Goal: Check status: Check status

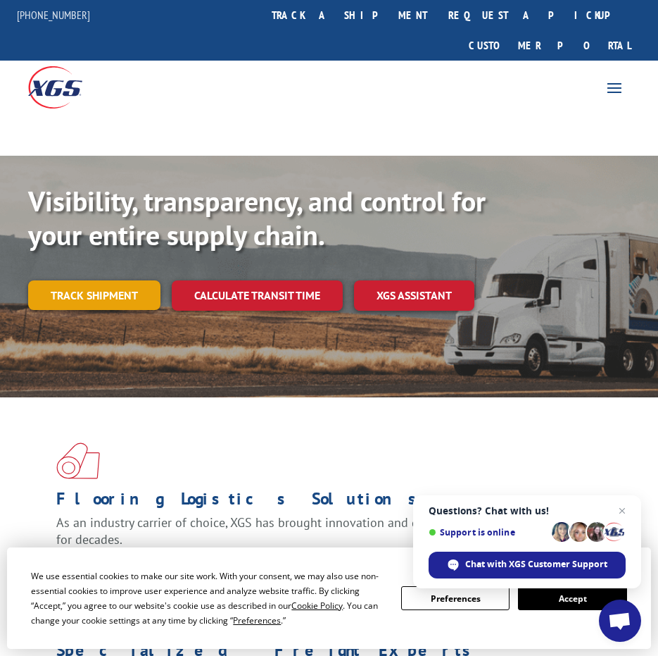
click at [118, 280] on link "Track shipment" at bounding box center [94, 295] width 132 height 30
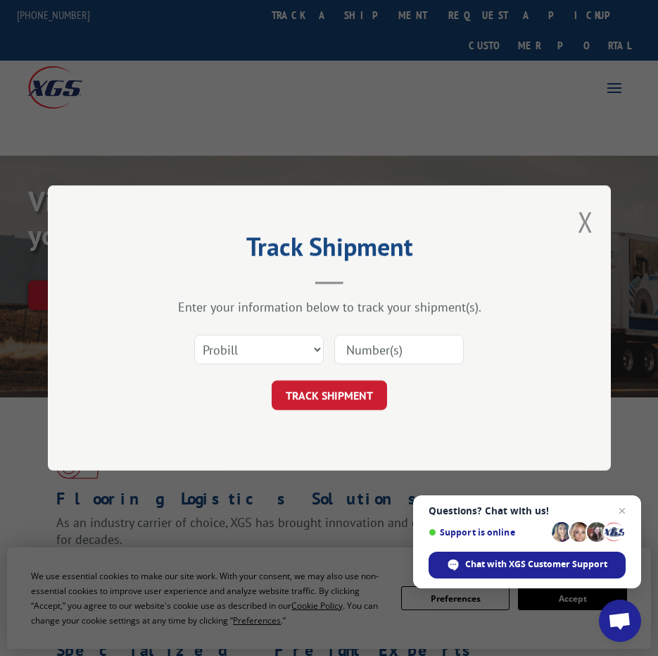
click at [373, 336] on input at bounding box center [399, 349] width 130 height 30
paste input "17501750"
type input "17501750"
click at [320, 393] on button "TRACK SHIPMENT" at bounding box center [329, 395] width 115 height 30
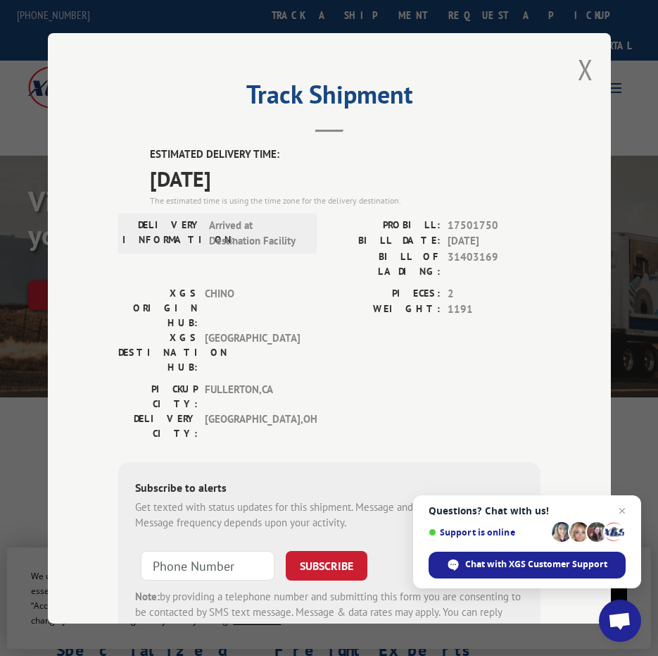
click at [589, 60] on div "Track Shipment ESTIMATED DELIVERY TIME: [DATE] The estimated time is using the …" at bounding box center [329, 328] width 563 height 590
click at [583, 63] on button "Close modal" at bounding box center [585, 69] width 15 height 37
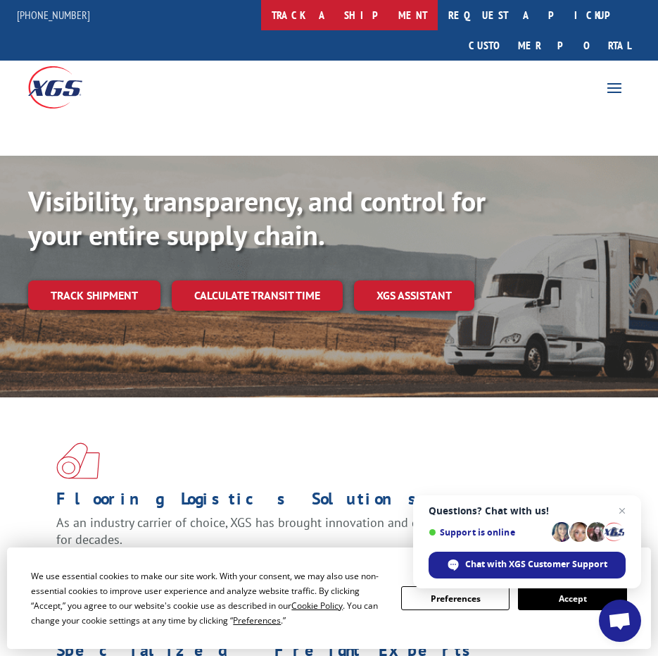
click at [379, 12] on link "track a shipment" at bounding box center [349, 15] width 177 height 30
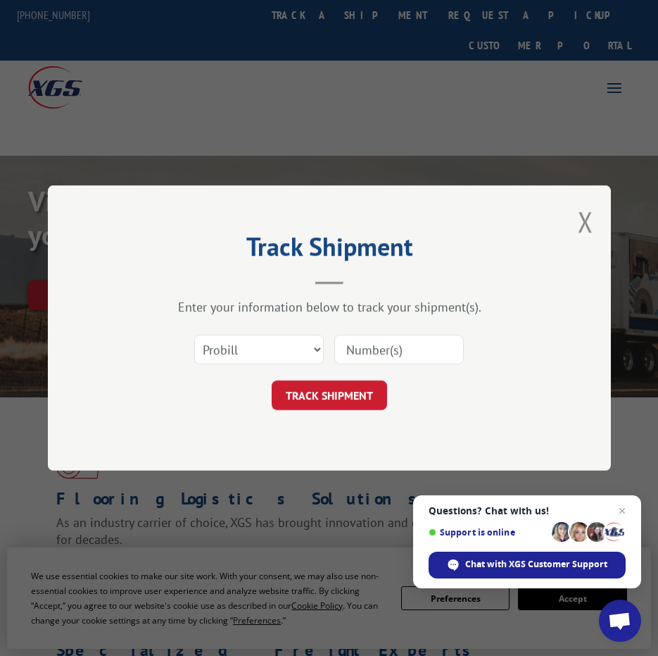
click at [383, 356] on input at bounding box center [399, 349] width 130 height 30
type input "702610475"
click at [344, 380] on form "Select category... Probill BOL PO 702610475 TRACK SHIPMENT" at bounding box center [329, 368] width 422 height 84
click at [337, 393] on button "TRACK SHIPMENT" at bounding box center [329, 395] width 115 height 30
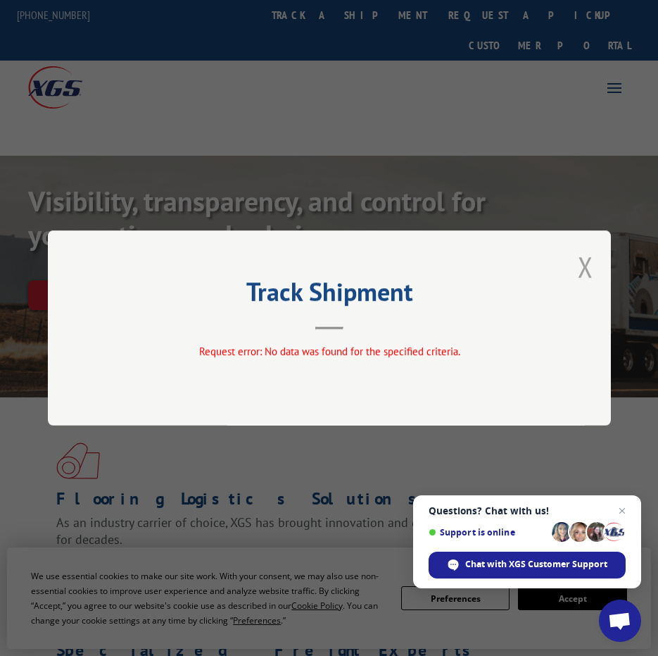
click at [591, 257] on button "Close modal" at bounding box center [585, 266] width 15 height 37
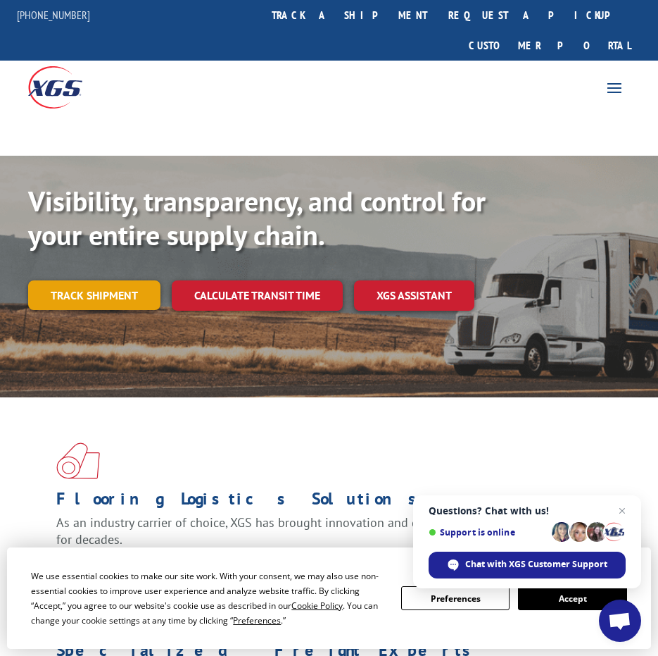
click at [102, 280] on link "Track shipment" at bounding box center [94, 295] width 132 height 30
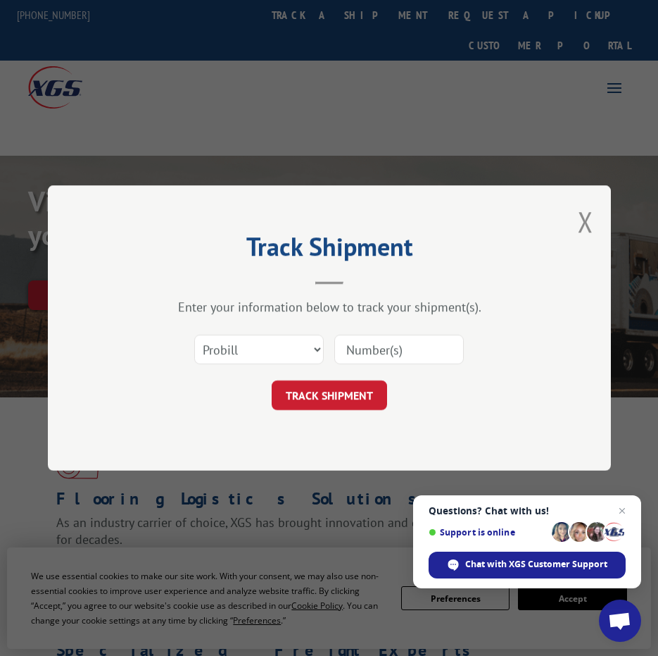
click at [346, 346] on input at bounding box center [399, 349] width 130 height 30
paste input "702610498"
type input "702610498"
click at [339, 392] on button "TRACK SHIPMENT" at bounding box center [329, 395] width 115 height 30
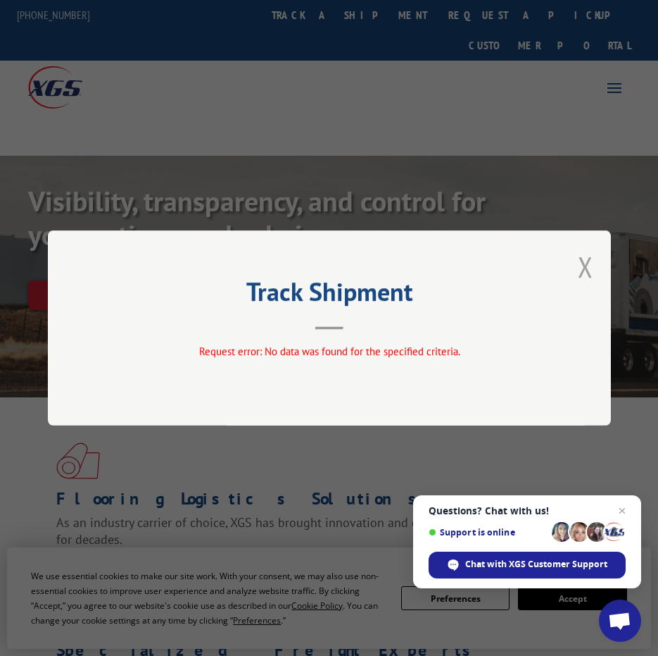
click at [583, 279] on button "Close modal" at bounding box center [585, 266] width 15 height 37
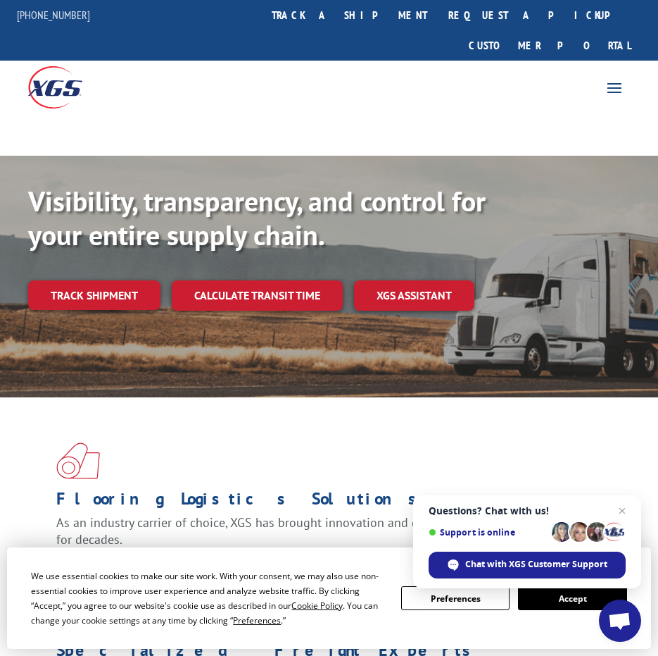
drag, startPoint x: 548, startPoint y: 285, endPoint x: 608, endPoint y: 275, distance: 60.8
click at [576, 292] on div "Visibility, transparency, and control for your entire supply chain. Track shipm…" at bounding box center [329, 261] width 602 height 155
